Goal: Information Seeking & Learning: Learn about a topic

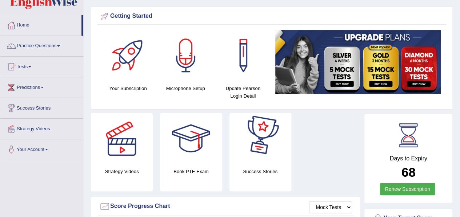
scroll to position [20, 0]
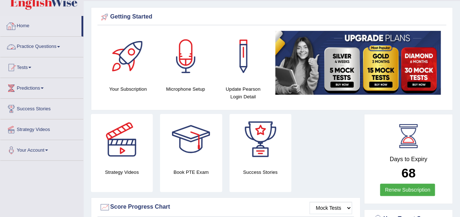
click at [35, 45] on link "Practice Questions" at bounding box center [41, 46] width 83 height 18
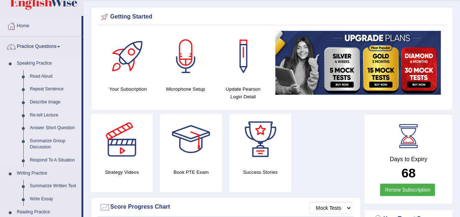
click at [43, 74] on link "Read Aloud" at bounding box center [54, 76] width 55 height 13
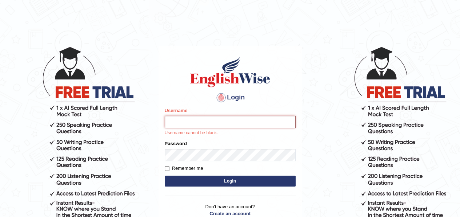
type input "samjoon"
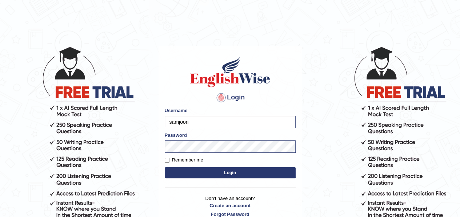
click at [257, 169] on button "Login" at bounding box center [230, 173] width 131 height 11
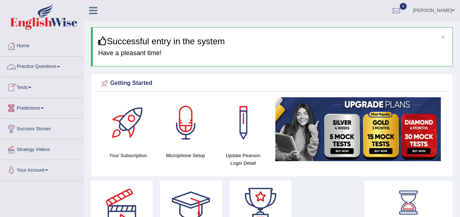
click at [54, 63] on link "Practice Questions" at bounding box center [41, 66] width 83 height 18
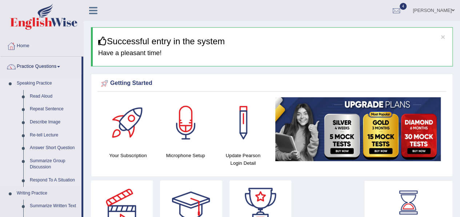
click at [44, 96] on link "Read Aloud" at bounding box center [54, 96] width 55 height 13
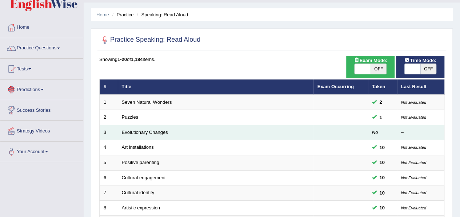
scroll to position [19, 0]
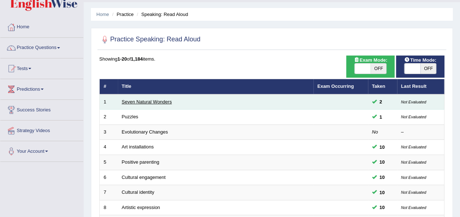
click at [162, 101] on link "Seven Natural Wonders" at bounding box center [147, 101] width 50 height 5
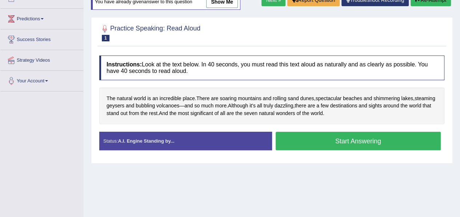
scroll to position [91, 0]
